Goal: Information Seeking & Learning: Learn about a topic

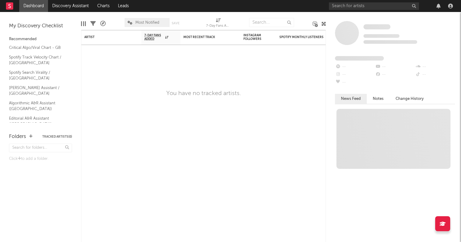
click at [14, 8] on div at bounding box center [12, 6] width 13 height 12
click at [10, 7] on rect at bounding box center [9, 5] width 7 height 7
click at [266, 24] on input "text" at bounding box center [271, 22] width 45 height 9
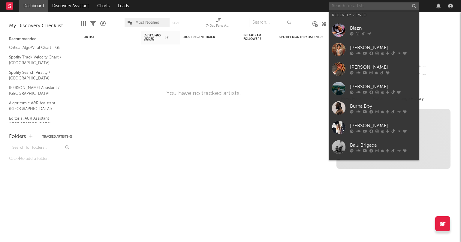
click at [341, 9] on input "text" at bounding box center [374, 6] width 90 height 8
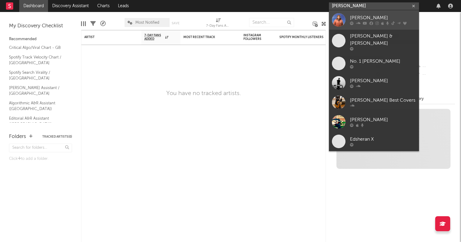
type input "[PERSON_NAME]"
click at [356, 19] on div "[PERSON_NAME]" at bounding box center [383, 17] width 66 height 7
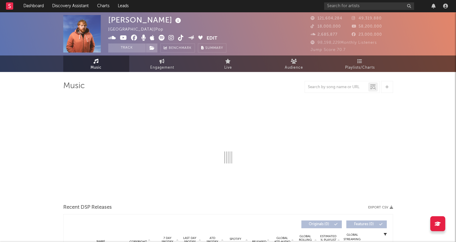
select select "6m"
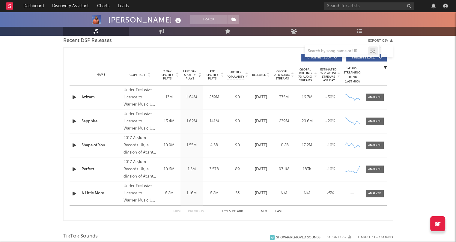
scroll to position [214, 0]
click at [379, 97] on div at bounding box center [374, 98] width 13 height 5
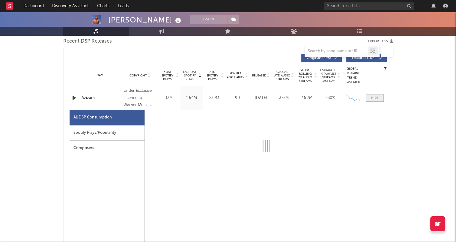
select select "1w"
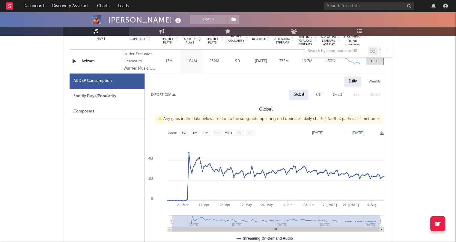
scroll to position [250, 0]
click at [128, 99] on div "Spotify Plays/Popularity" at bounding box center [107, 96] width 75 height 15
select select "1w"
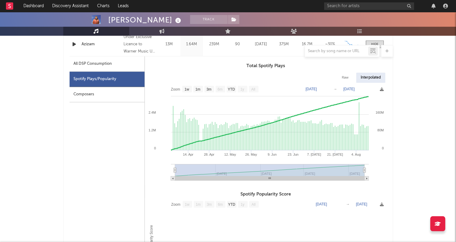
scroll to position [265, 0]
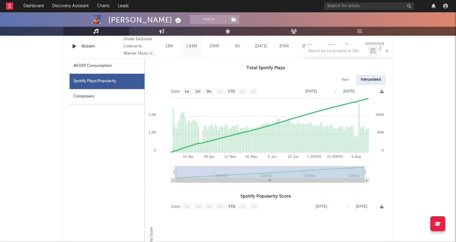
click at [339, 47] on div at bounding box center [342, 51] width 75 height 12
click at [335, 50] on input "text" at bounding box center [336, 51] width 63 height 5
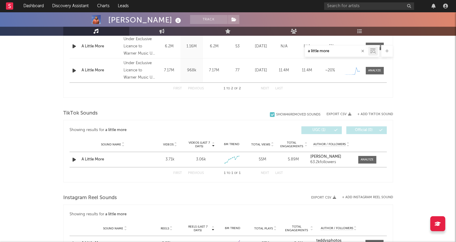
drag, startPoint x: 332, startPoint y: 50, endPoint x: 306, endPoint y: 50, distance: 26.7
click at [306, 50] on input "a little more" at bounding box center [336, 51] width 63 height 5
type input "river"
select select "1w"
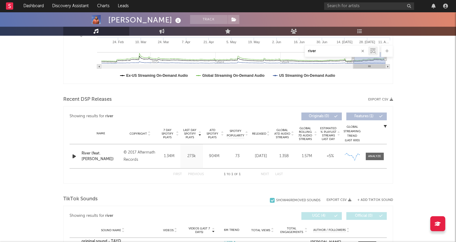
scroll to position [154, 0]
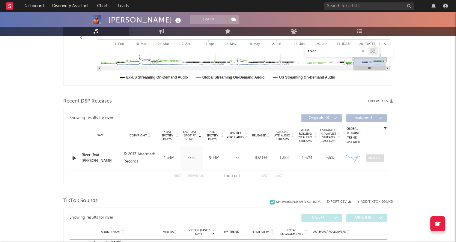
click at [375, 160] on div at bounding box center [374, 158] width 13 height 5
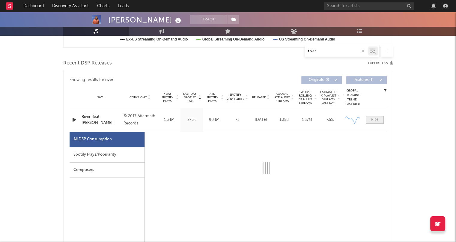
scroll to position [191, 0]
select select "6m"
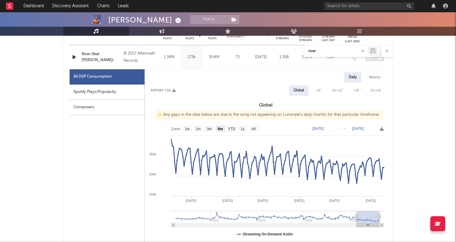
scroll to position [277, 0]
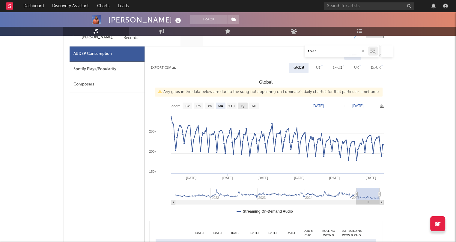
click at [243, 109] on rect at bounding box center [243, 106] width 10 height 7
select select "All"
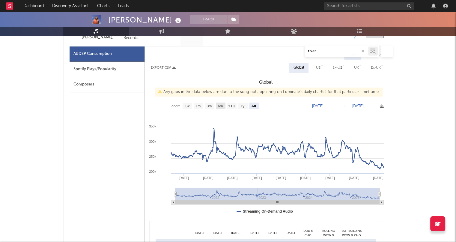
click at [218, 108] on text "6m" at bounding box center [220, 106] width 5 height 4
select select "6m"
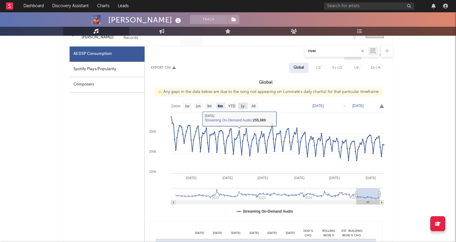
click at [244, 106] on text "1y" at bounding box center [243, 106] width 4 height 4
select select "1y"
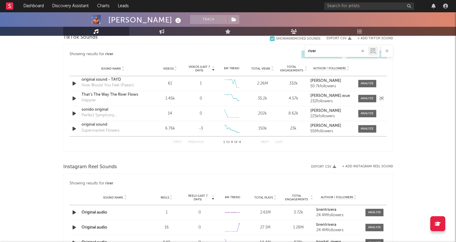
scroll to position [601, 0]
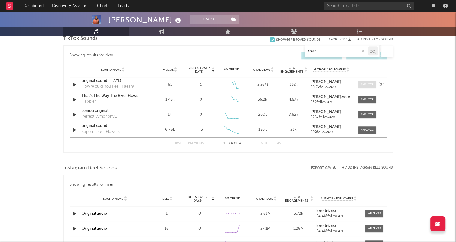
click at [361, 86] on div at bounding box center [367, 85] width 13 height 5
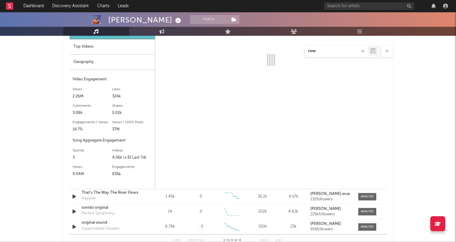
scroll to position [736, 0]
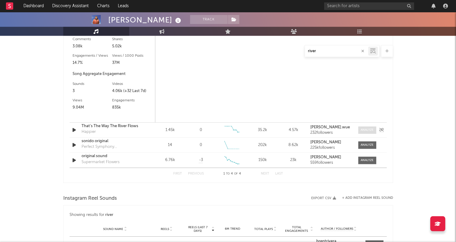
click at [375, 127] on span at bounding box center [368, 130] width 18 height 8
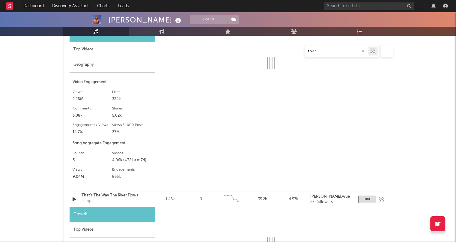
select select "6m"
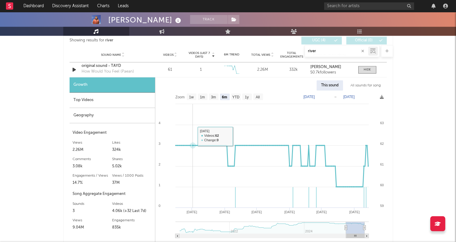
scroll to position [615, 0]
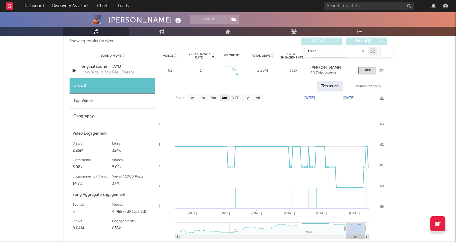
click at [76, 71] on icon "button" at bounding box center [74, 71] width 6 height 8
select select "6m"
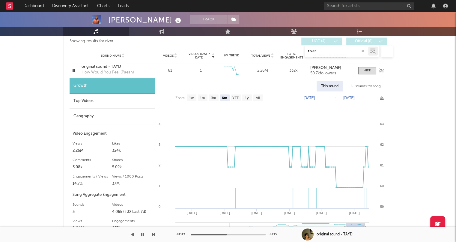
click at [76, 71] on icon "button" at bounding box center [74, 71] width 6 height 8
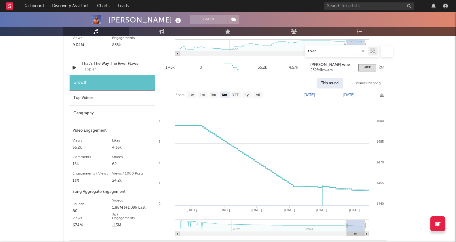
scroll to position [798, 0]
click at [81, 109] on div "Geography" at bounding box center [113, 114] width 86 height 15
